Goal: Find specific page/section: Find specific page/section

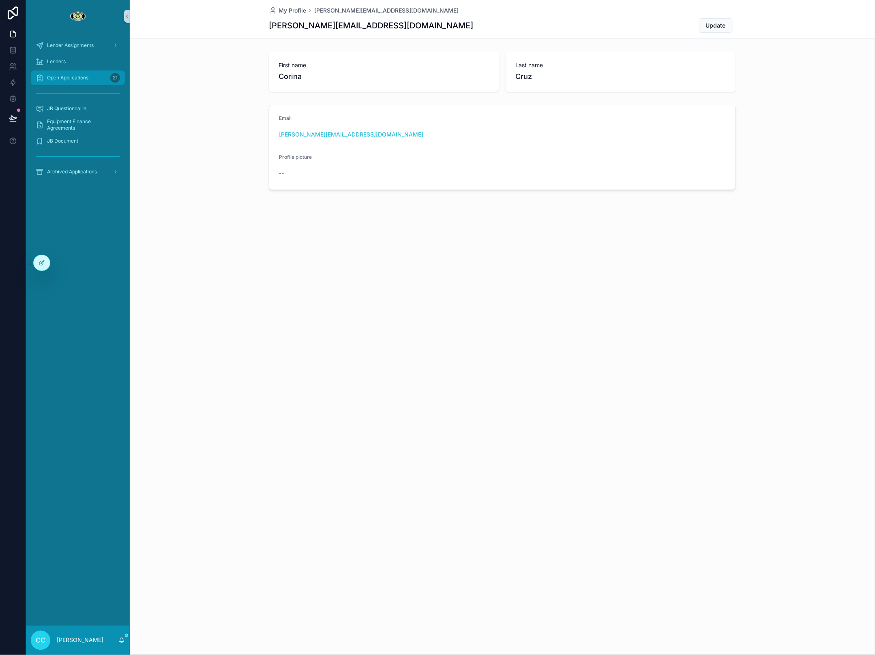
click at [87, 76] on span "Open Applications" at bounding box center [67, 78] width 41 height 6
